Goal: Check status

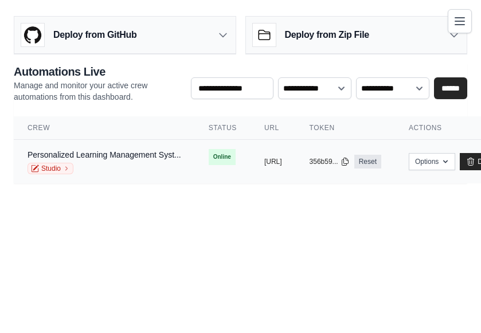
click at [209, 167] on td "Online" at bounding box center [223, 157] width 56 height 34
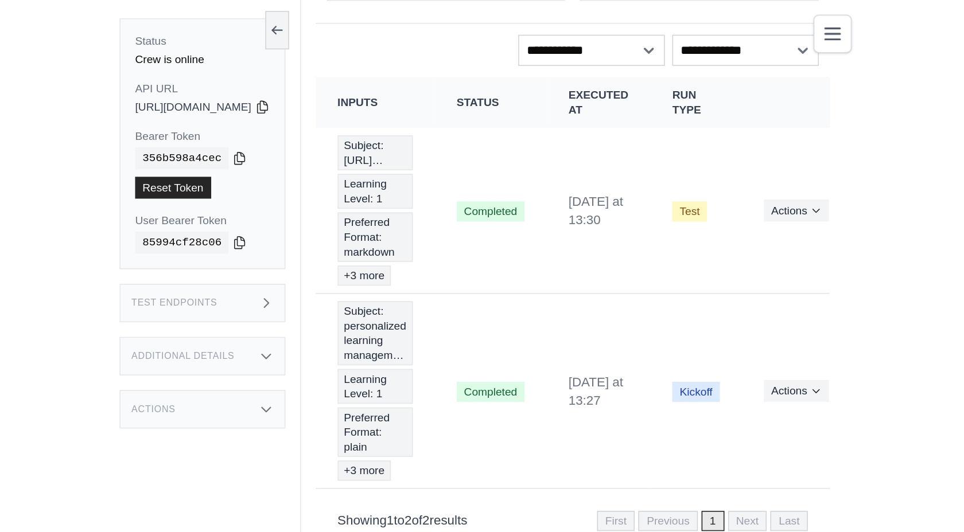
scroll to position [49, 0]
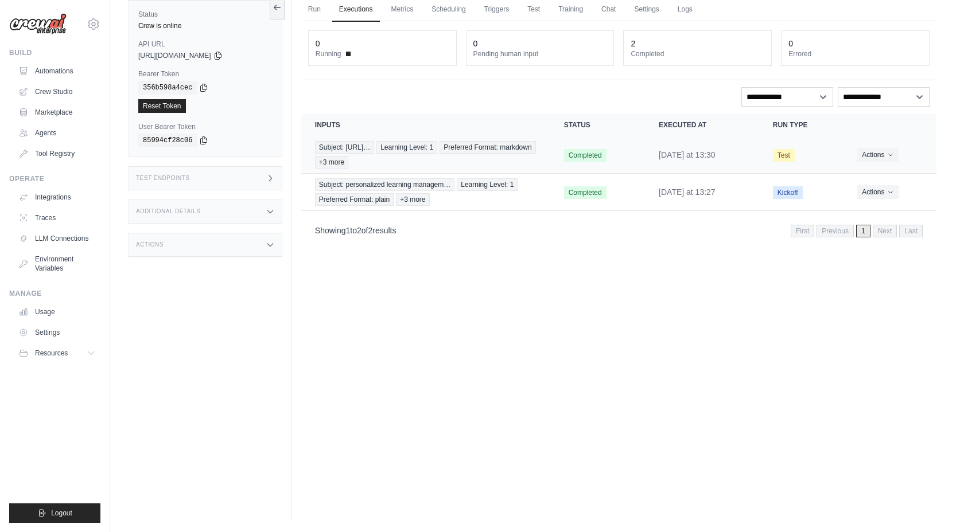
click at [481, 168] on td "Subject: [URL]… Learning Level: 1 Preferred Format: markdown +3 more" at bounding box center [425, 155] width 249 height 37
click at [481, 159] on span "Test" at bounding box center [784, 155] width 22 height 13
click at [452, 10] on link "Scheduling" at bounding box center [448, 10] width 48 height 24
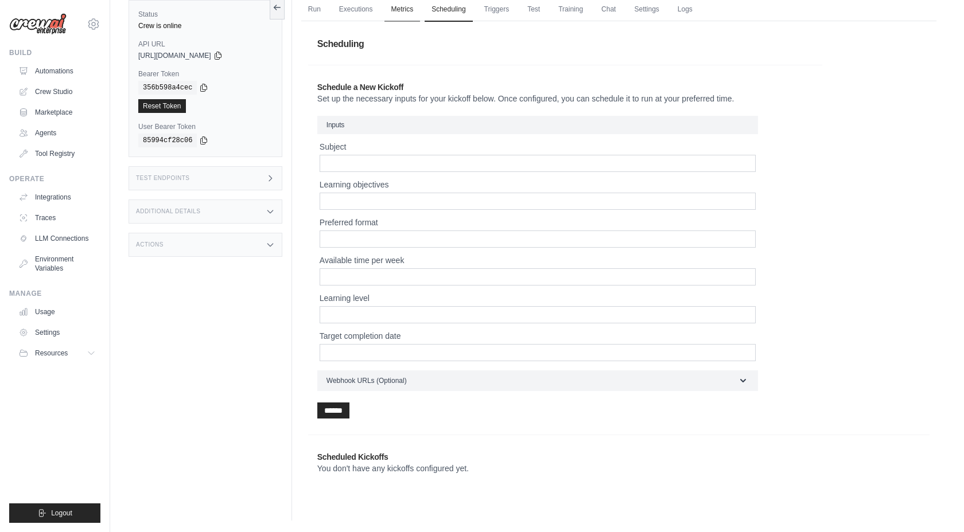
click at [399, 10] on link "Metrics" at bounding box center [402, 10] width 36 height 24
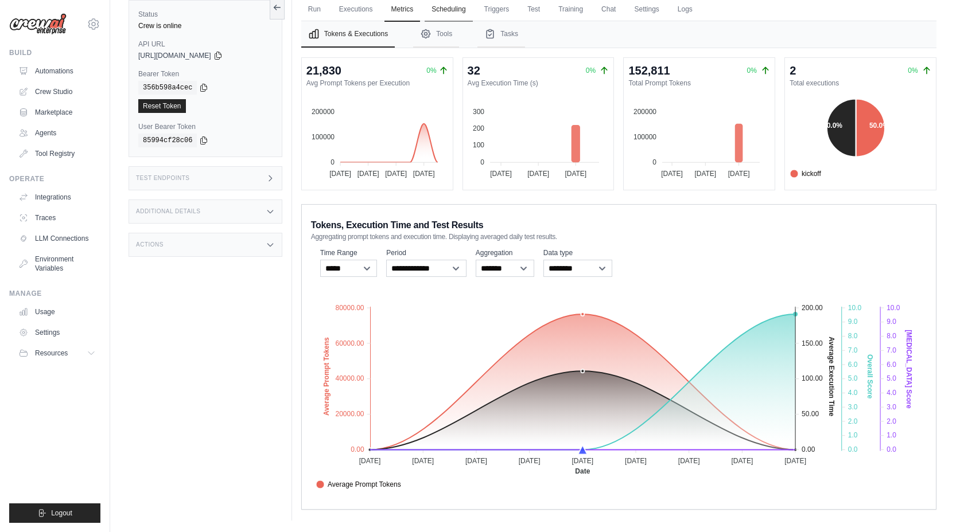
click at [454, 11] on link "Scheduling" at bounding box center [448, 10] width 48 height 24
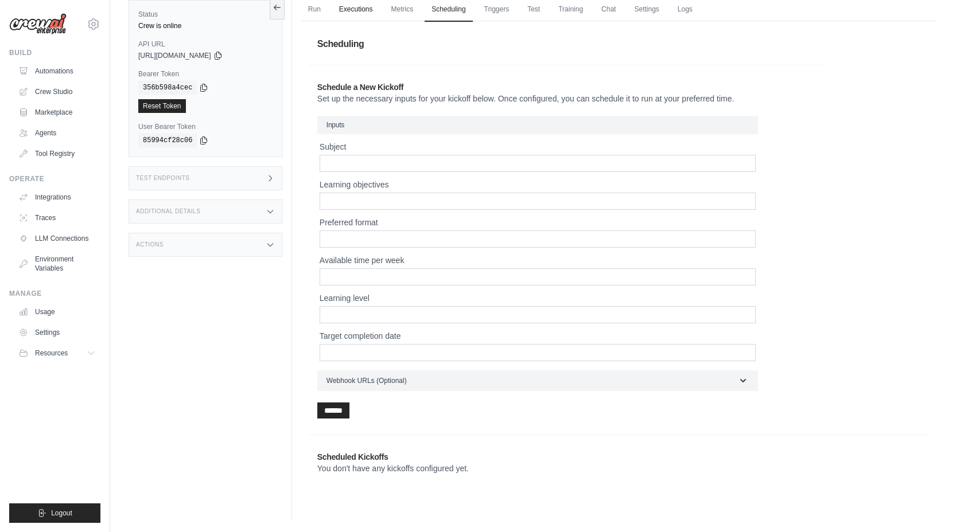
click at [365, 9] on link "Executions" at bounding box center [356, 10] width 48 height 24
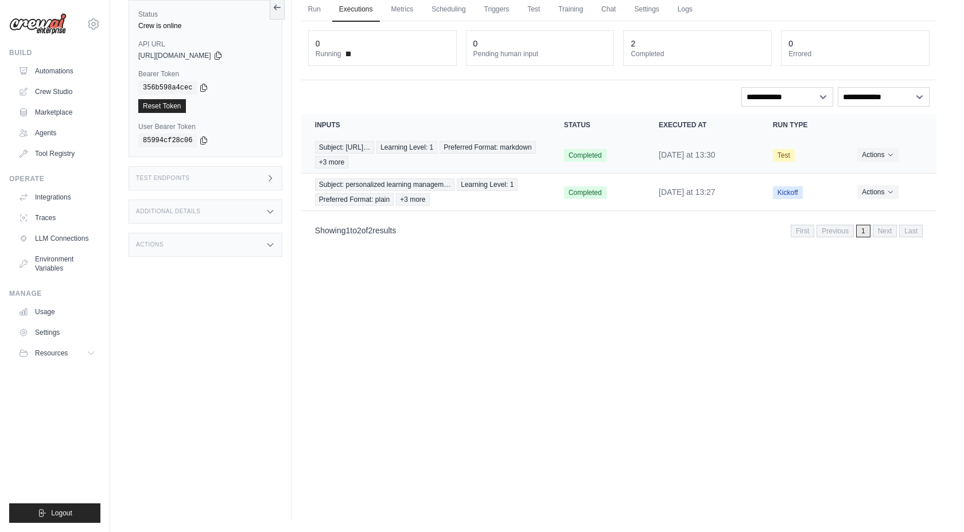
click at [481, 154] on td "[DATE] at 13:30" at bounding box center [702, 155] width 114 height 37
